Goal: Transaction & Acquisition: Purchase product/service

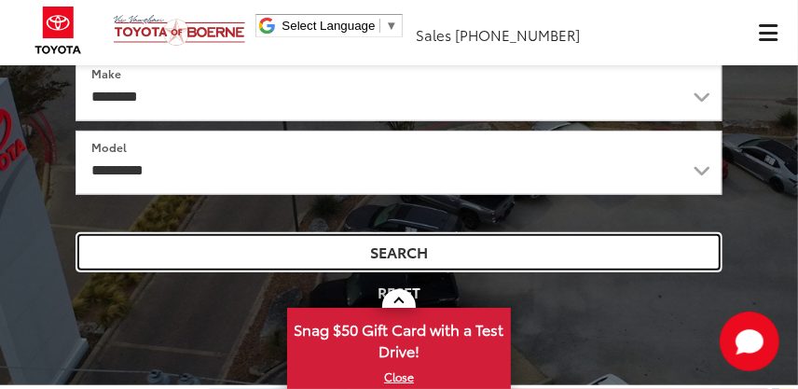
click at [373, 261] on button "Search" at bounding box center [399, 252] width 647 height 40
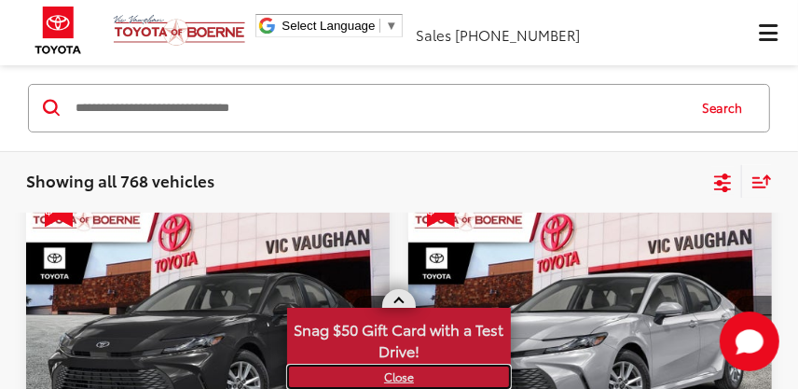
click at [400, 377] on link "X" at bounding box center [399, 376] width 220 height 21
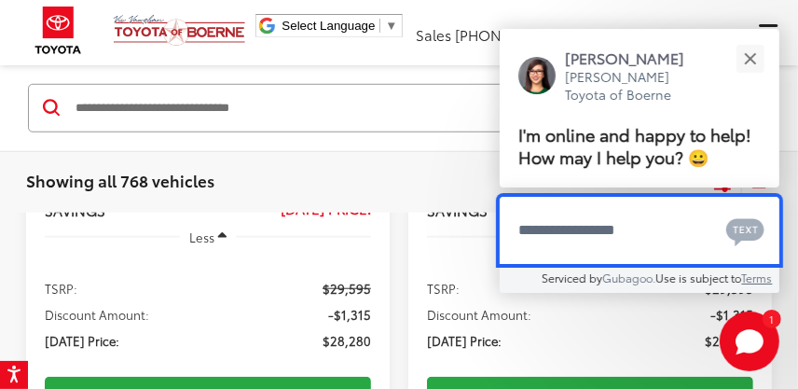
scroll to position [683, 0]
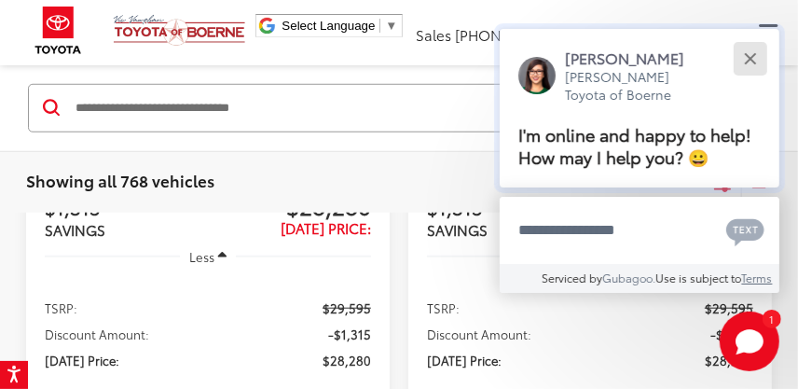
click at [752, 51] on button "Close" at bounding box center [750, 58] width 40 height 40
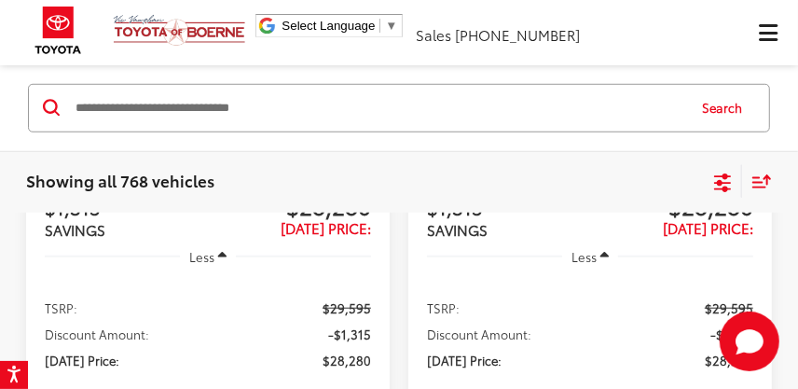
click at [277, 114] on input "Search by Make, Model, or Keyword" at bounding box center [379, 107] width 611 height 45
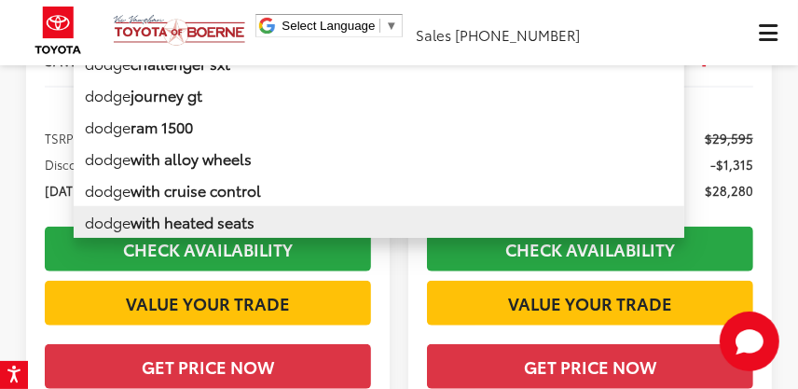
scroll to position [621, 0]
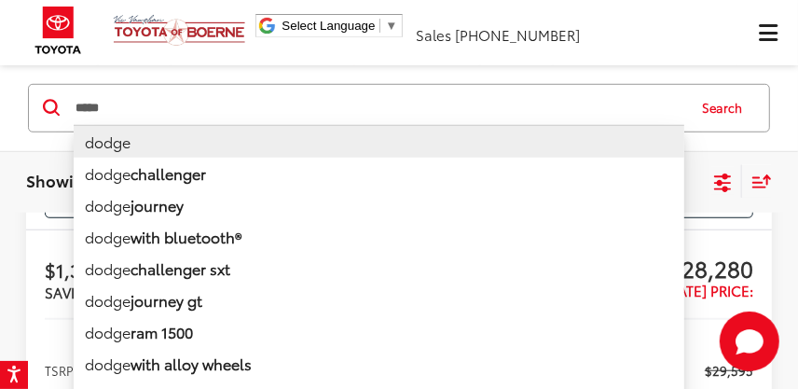
type input "*****"
click at [136, 149] on li "dodge" at bounding box center [379, 140] width 611 height 33
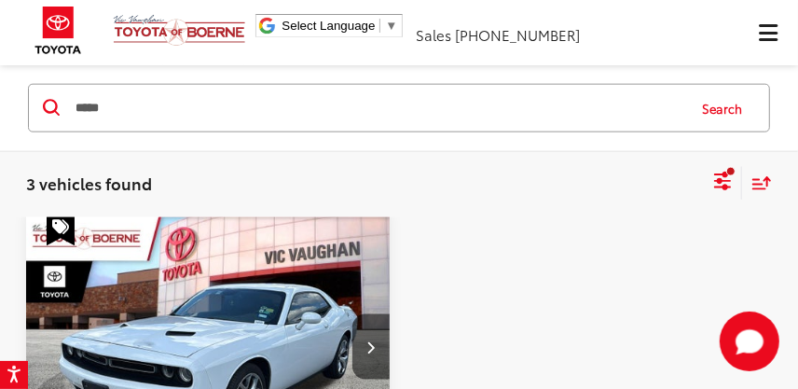
scroll to position [1114, 0]
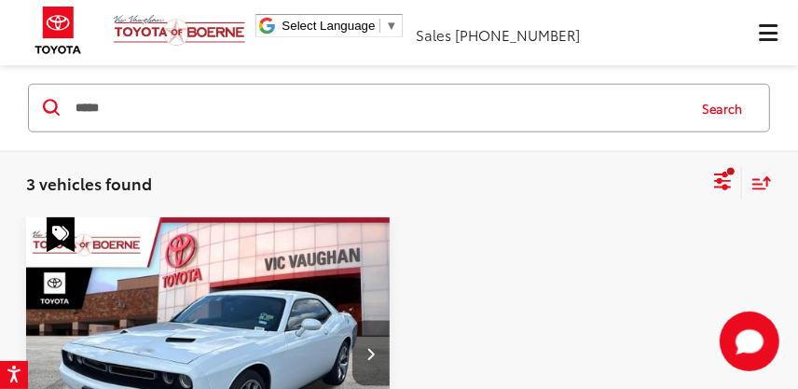
click at [366, 321] on button "Next image" at bounding box center [370, 353] width 37 height 65
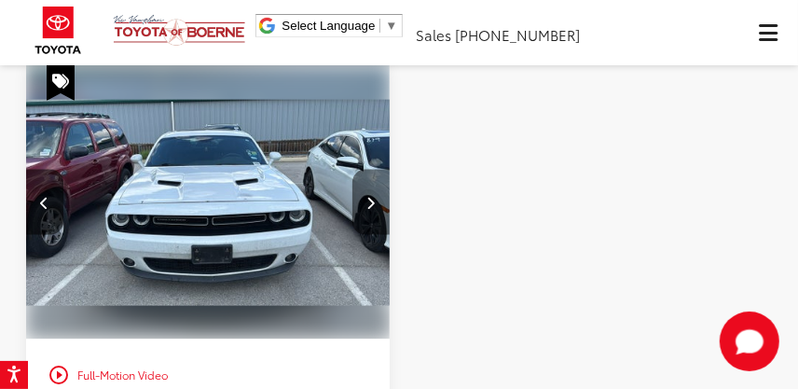
click at [365, 196] on button "Next image" at bounding box center [370, 202] width 37 height 65
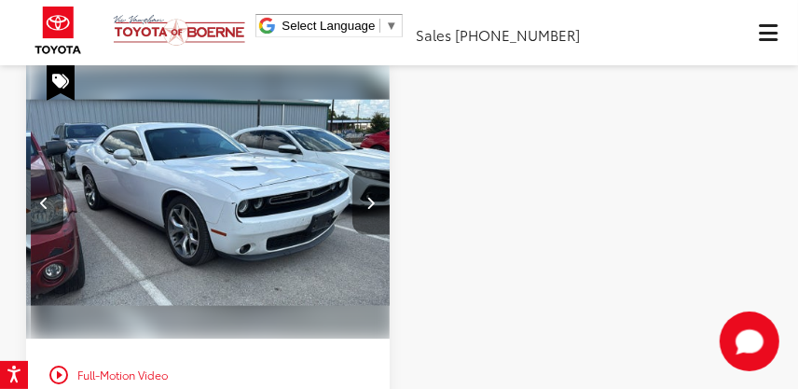
scroll to position [0, 733]
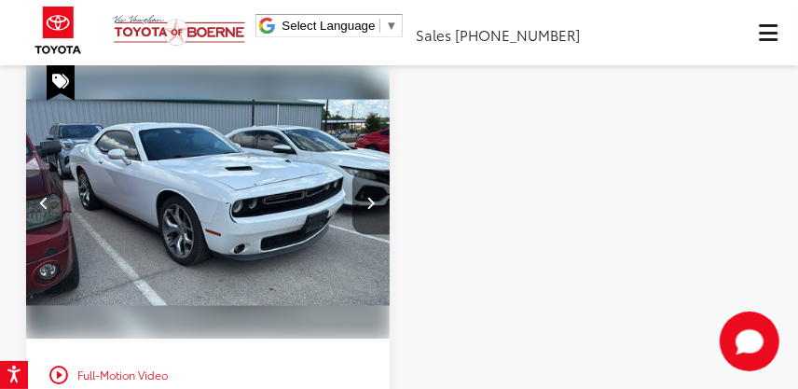
click at [369, 196] on icon "Next image" at bounding box center [371, 202] width 8 height 13
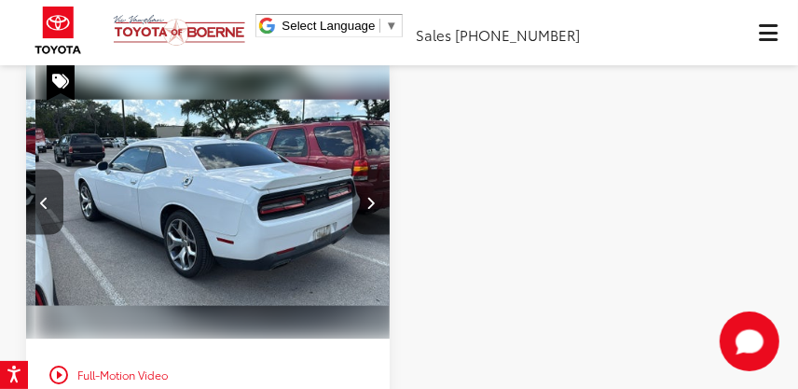
scroll to position [0, 1099]
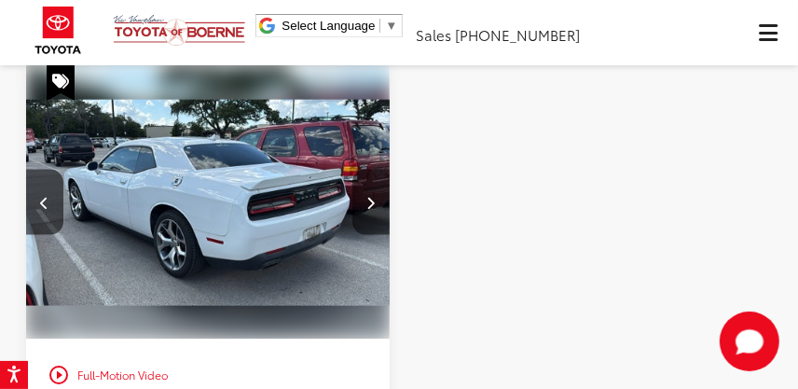
click at [369, 196] on icon "Next image" at bounding box center [371, 202] width 8 height 13
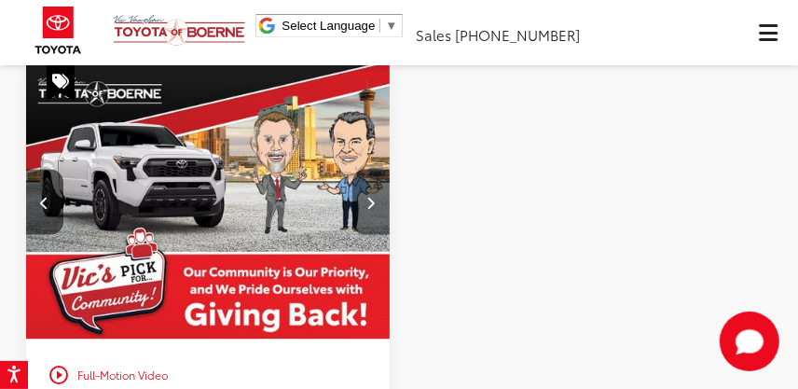
click at [369, 196] on icon "Next image" at bounding box center [371, 202] width 8 height 13
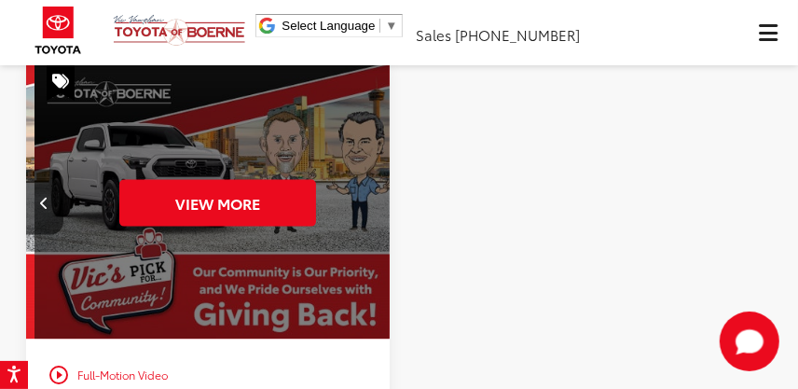
scroll to position [0, 1832]
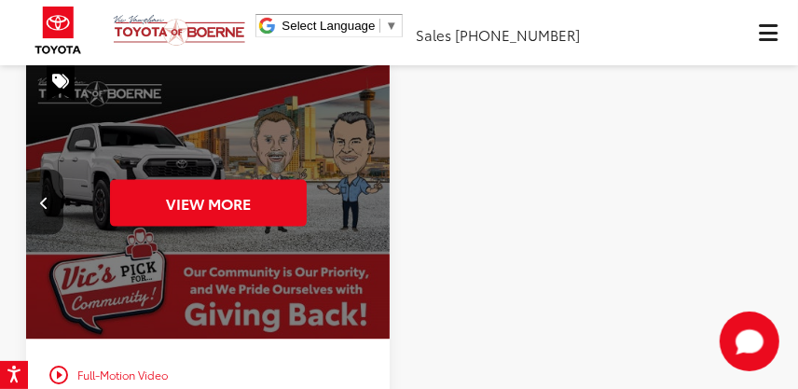
click at [369, 189] on div "View More" at bounding box center [208, 202] width 366 height 275
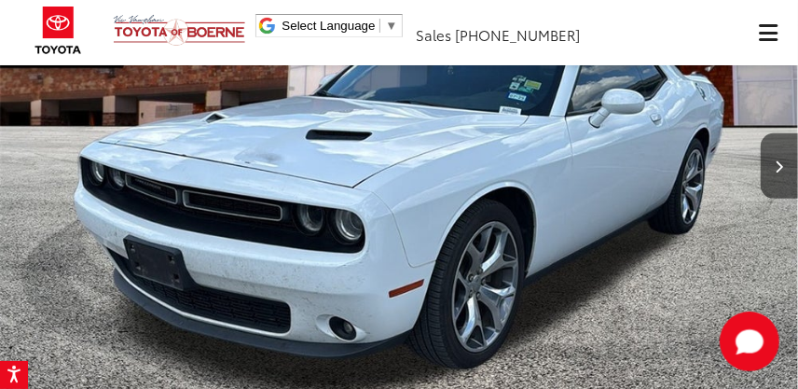
scroll to position [285, 0]
